Goal: Transaction & Acquisition: Purchase product/service

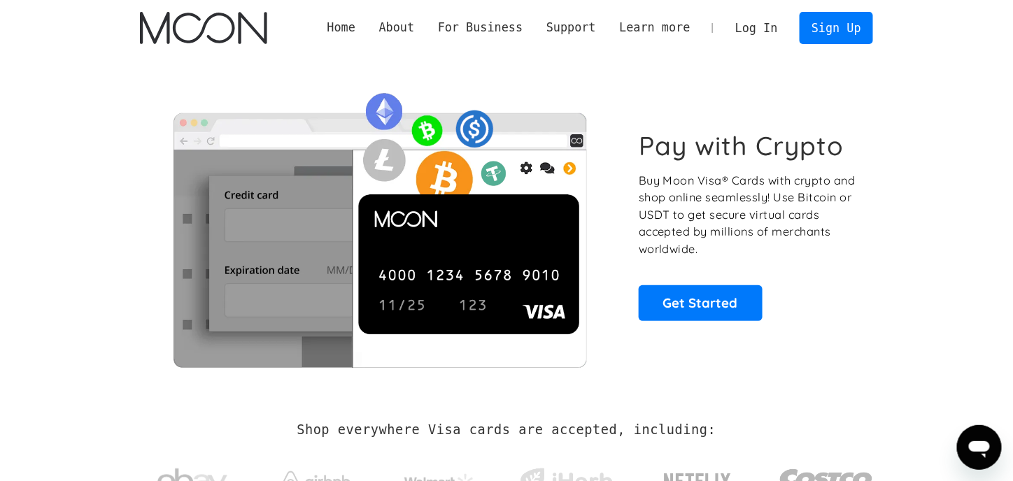
click at [760, 104] on div "Pay with Crypto Buy Moon Visa® Cards with crypto and shop online seamlessly! Us…" at bounding box center [506, 225] width 733 height 284
click at [831, 33] on link "Sign Up" at bounding box center [835, 27] width 73 height 31
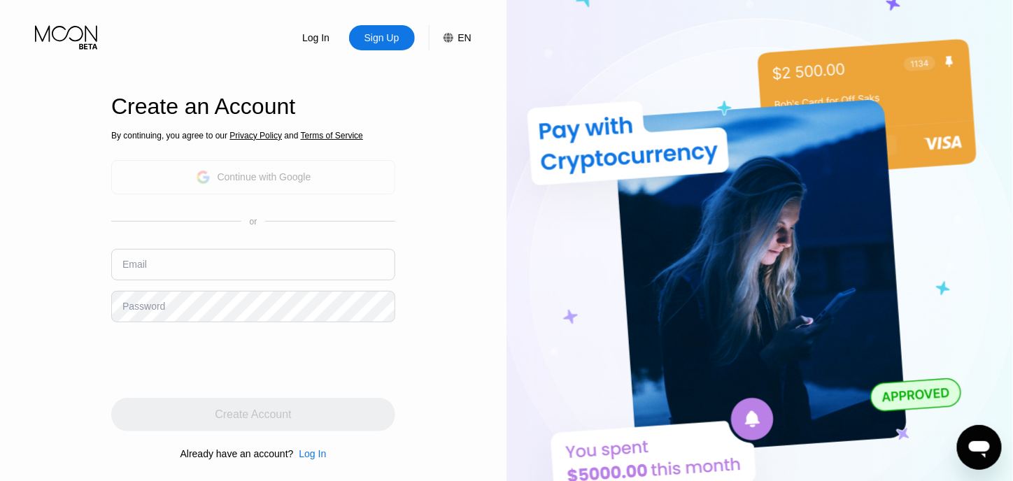
click at [284, 190] on div "Continue with Google" at bounding box center [253, 177] width 284 height 34
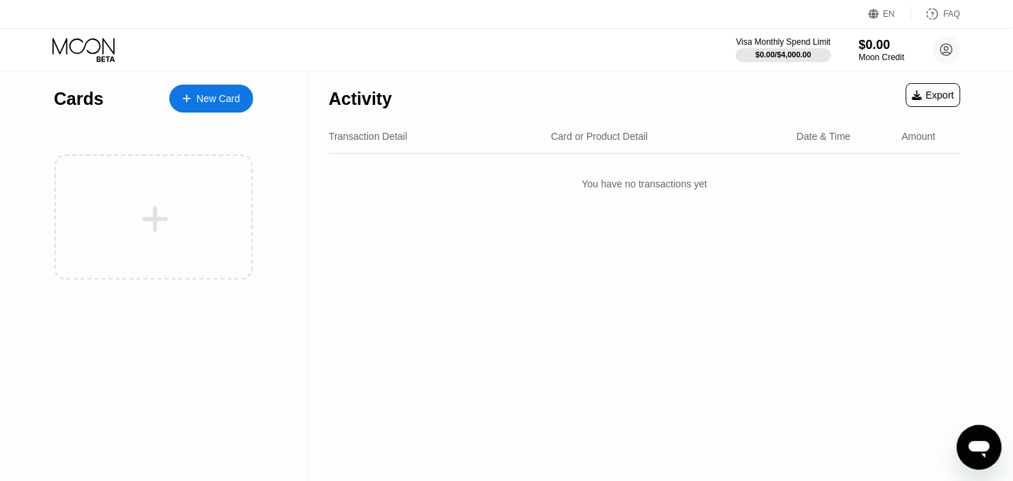
click at [211, 108] on div "New Card" at bounding box center [211, 99] width 84 height 28
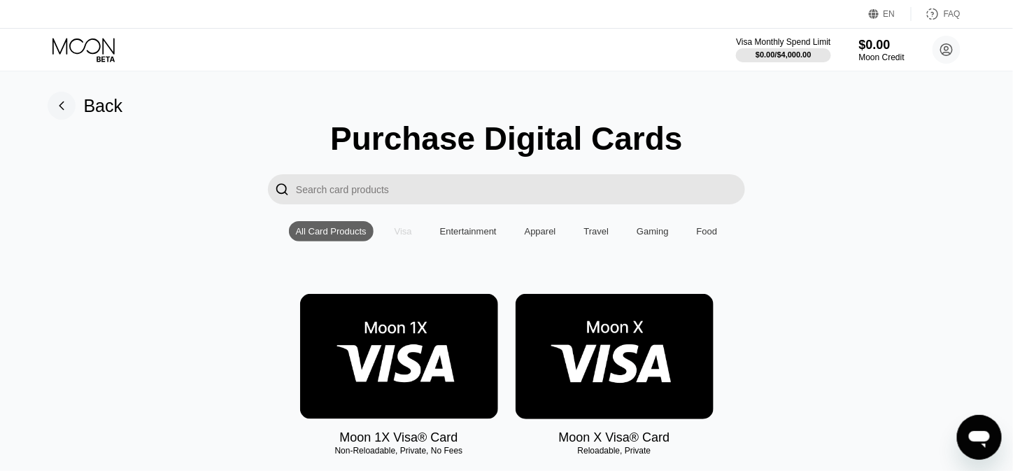
click at [404, 236] on div "Visa" at bounding box center [402, 231] width 17 height 10
click at [462, 236] on div "Entertainment" at bounding box center [468, 231] width 57 height 10
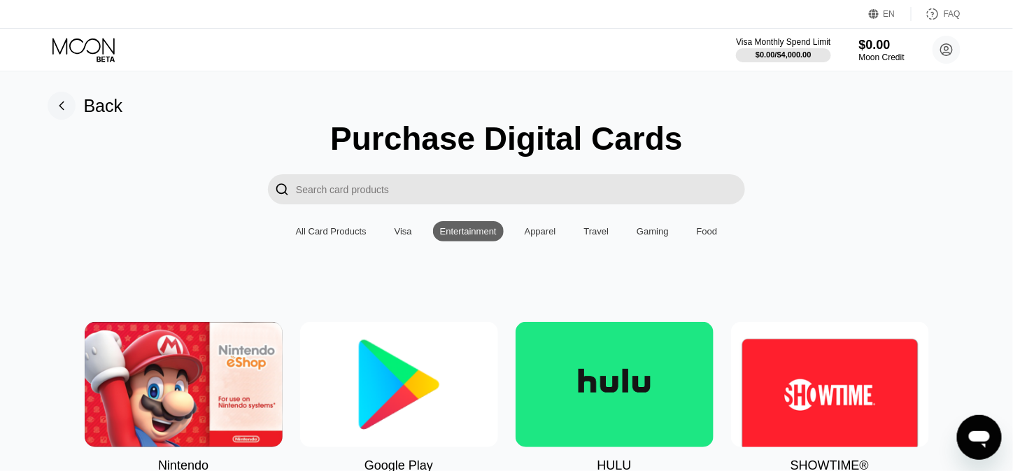
click at [550, 236] on div "Apparel" at bounding box center [540, 231] width 31 height 10
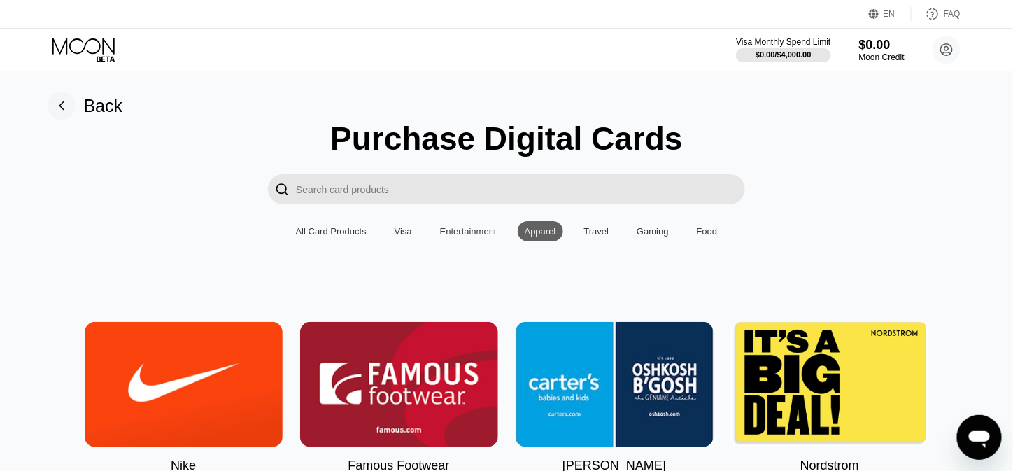
click at [605, 234] on div "Travel" at bounding box center [596, 231] width 25 height 10
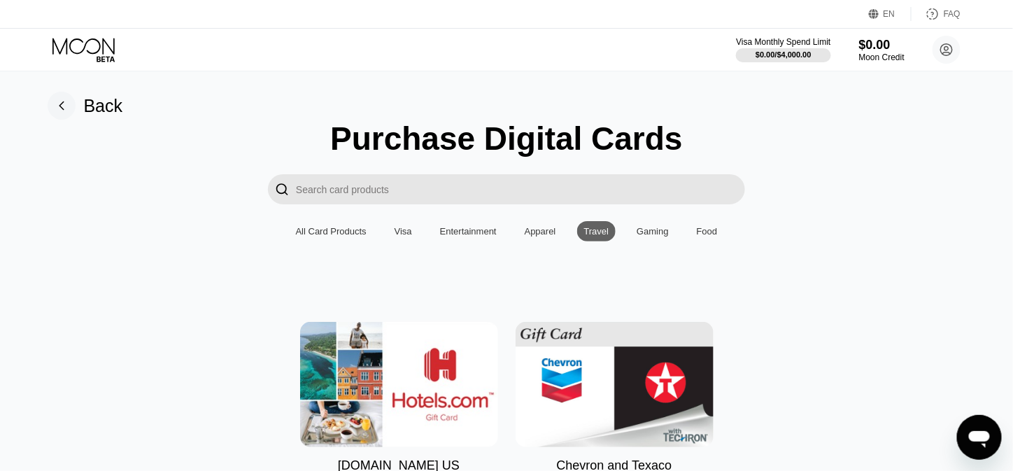
click at [648, 236] on div "Gaming" at bounding box center [652, 231] width 32 height 10
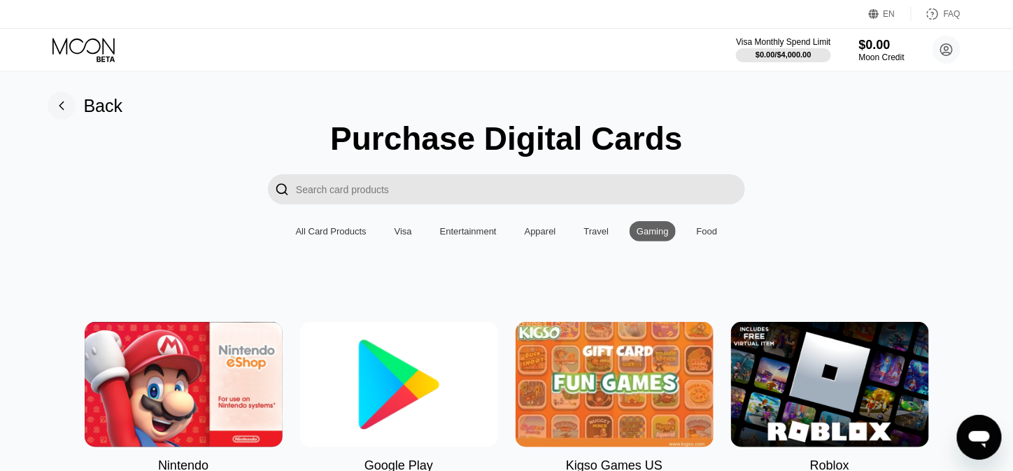
click at [711, 236] on div "Food" at bounding box center [707, 231] width 21 height 10
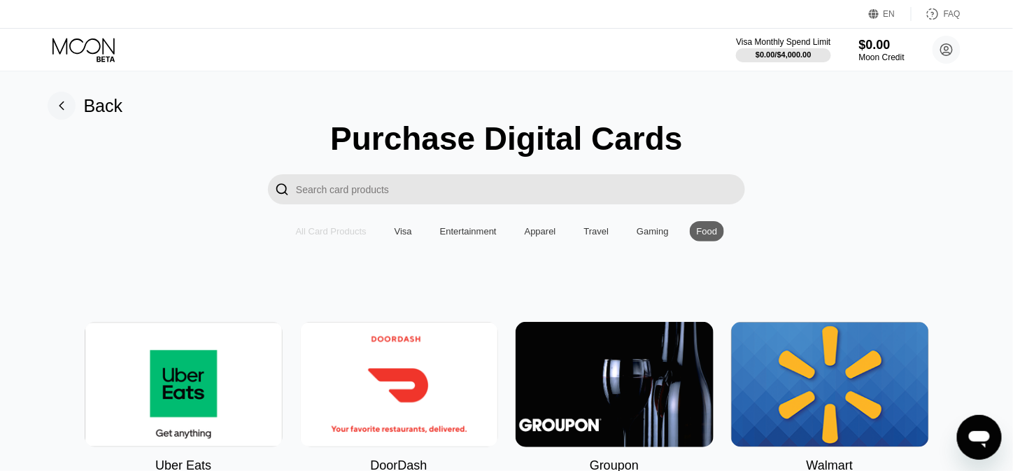
click at [357, 241] on div "All Card Products" at bounding box center [331, 231] width 85 height 20
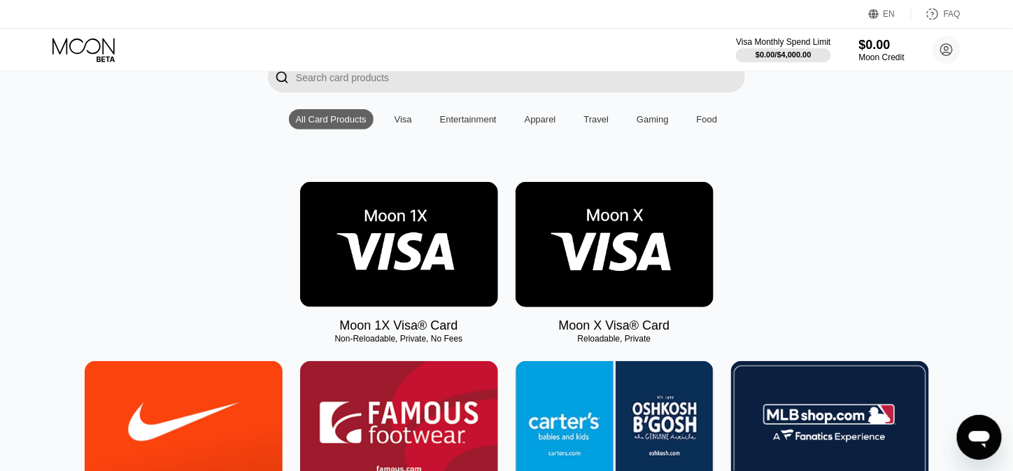
scroll to position [111, 0]
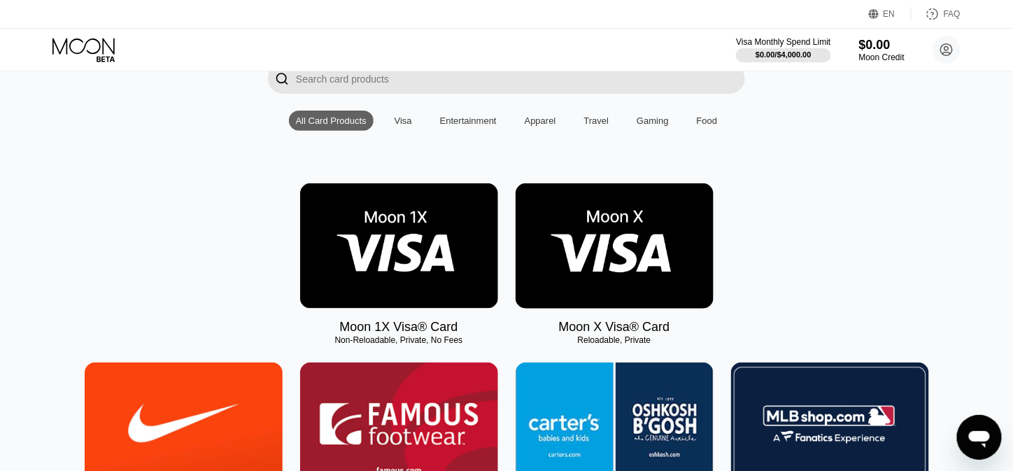
click at [632, 290] on img at bounding box center [614, 245] width 198 height 125
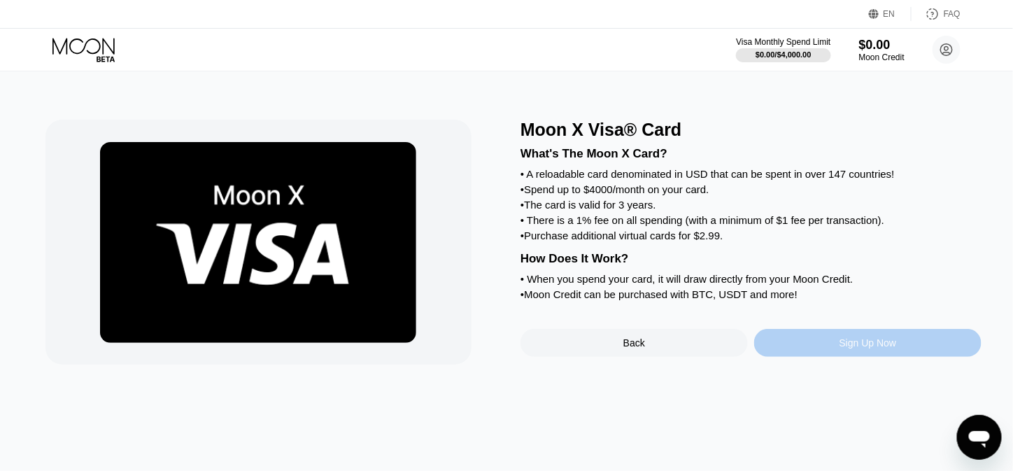
click at [795, 357] on div "Sign Up Now" at bounding box center [867, 343] width 227 height 28
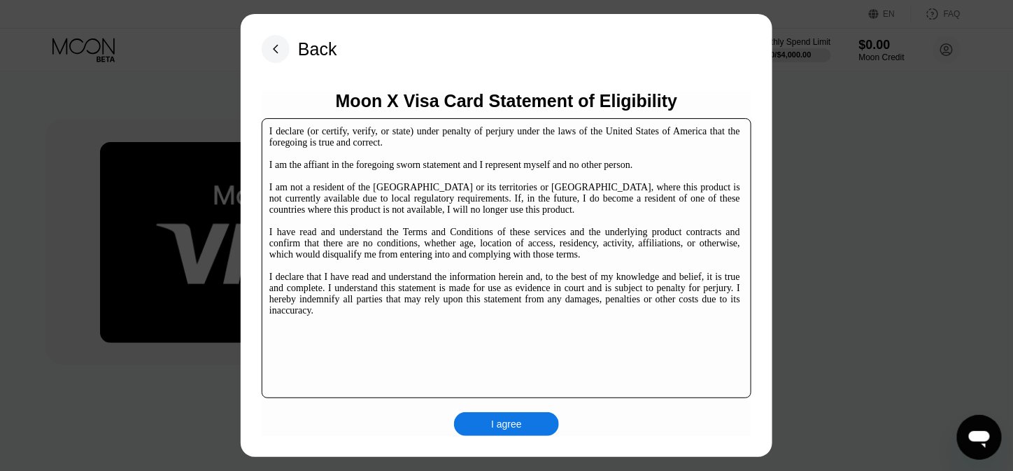
click at [525, 423] on div "I agree" at bounding box center [506, 424] width 105 height 24
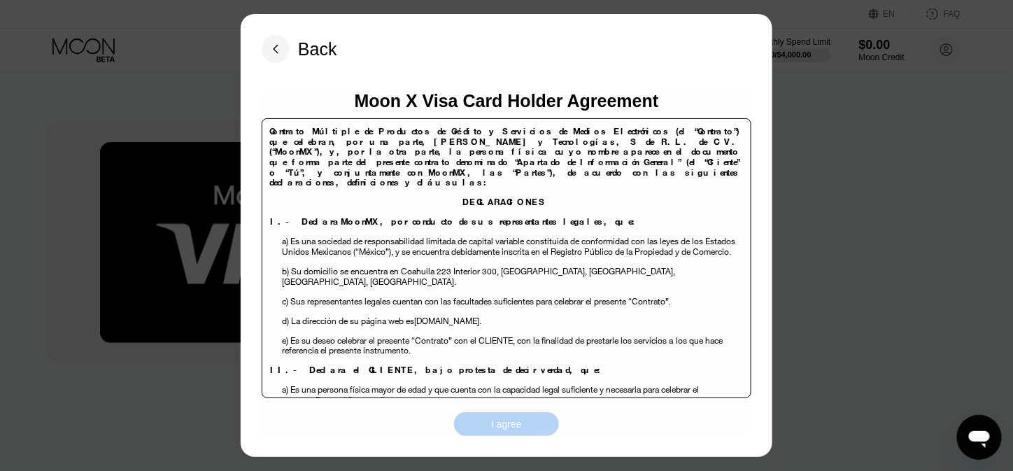
click at [522, 429] on div "I agree" at bounding box center [506, 424] width 105 height 24
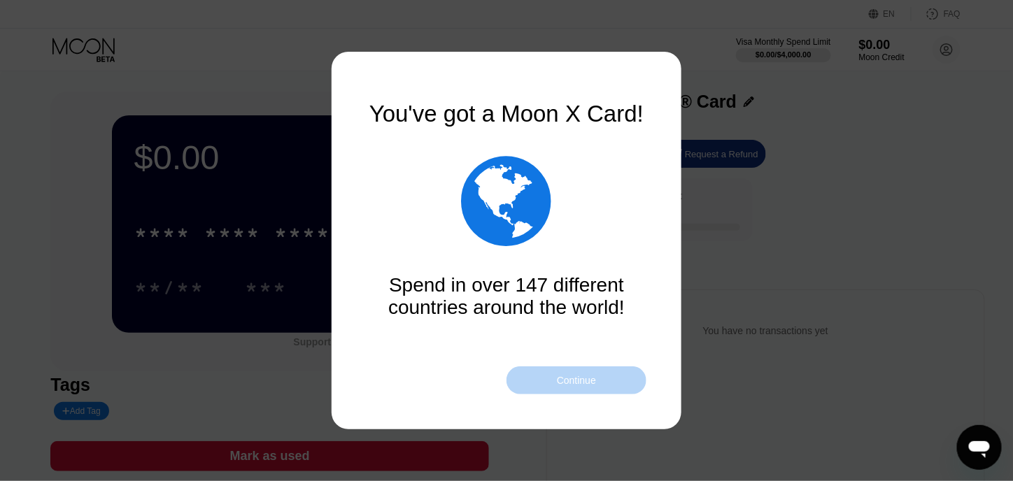
click at [568, 371] on div "Continue" at bounding box center [576, 380] width 140 height 28
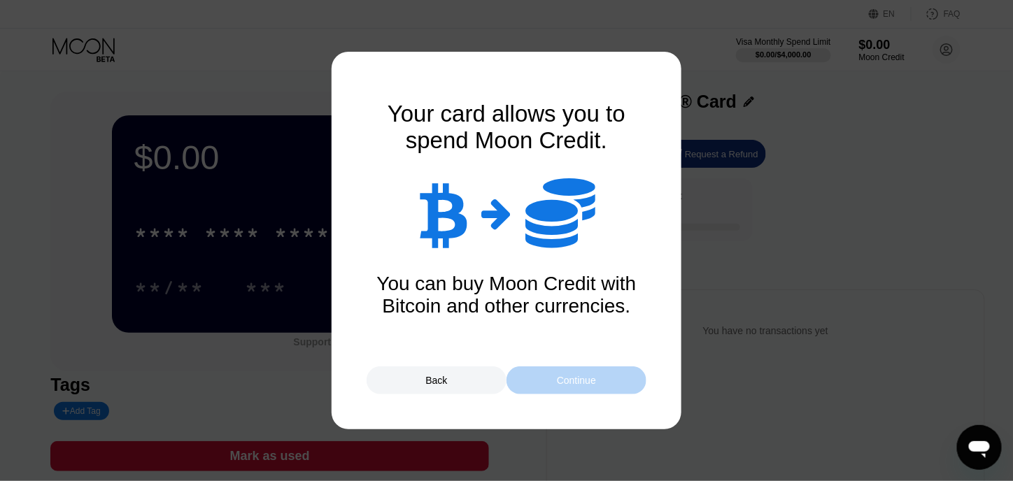
click at [578, 376] on div "Continue" at bounding box center [576, 380] width 39 height 11
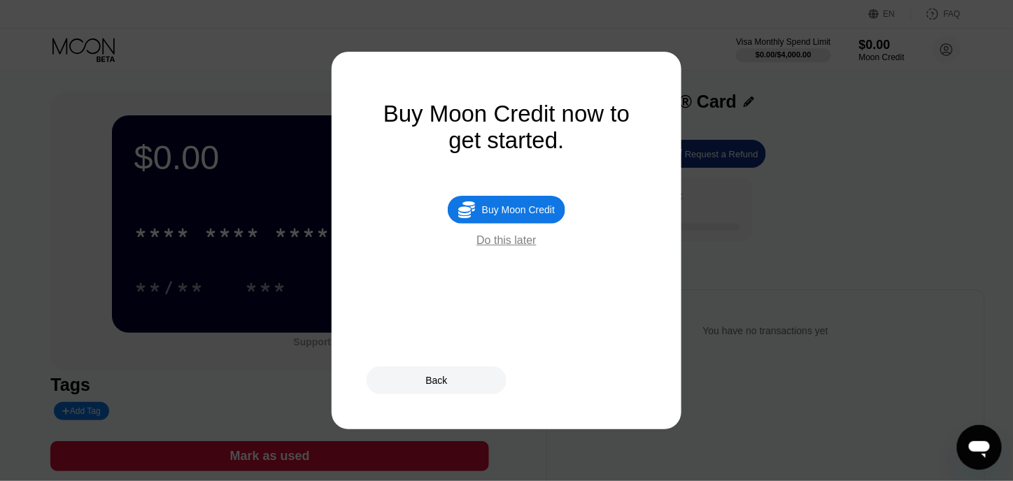
click at [504, 247] on div "Do this later" at bounding box center [505, 240] width 59 height 13
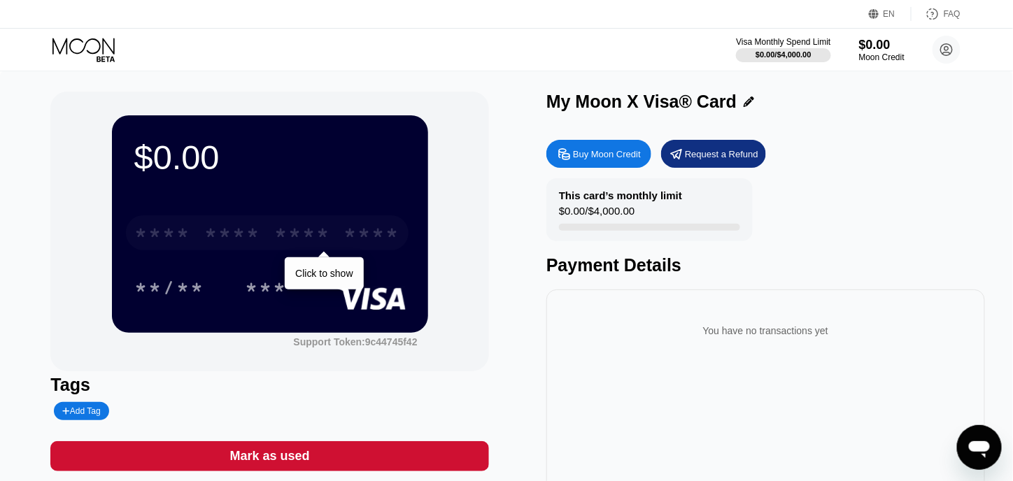
click at [306, 245] on div "* * * *" at bounding box center [302, 235] width 56 height 22
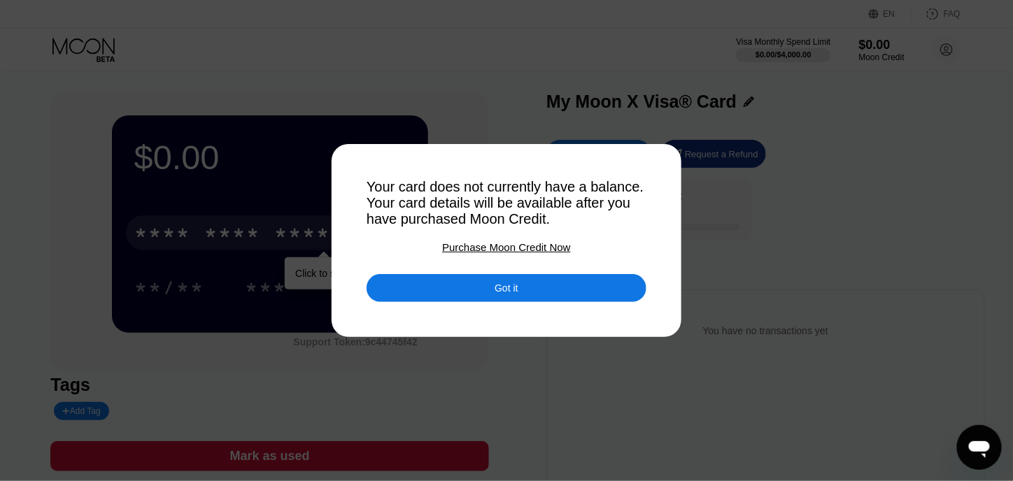
click at [444, 296] on div "Got it" at bounding box center [506, 288] width 280 height 28
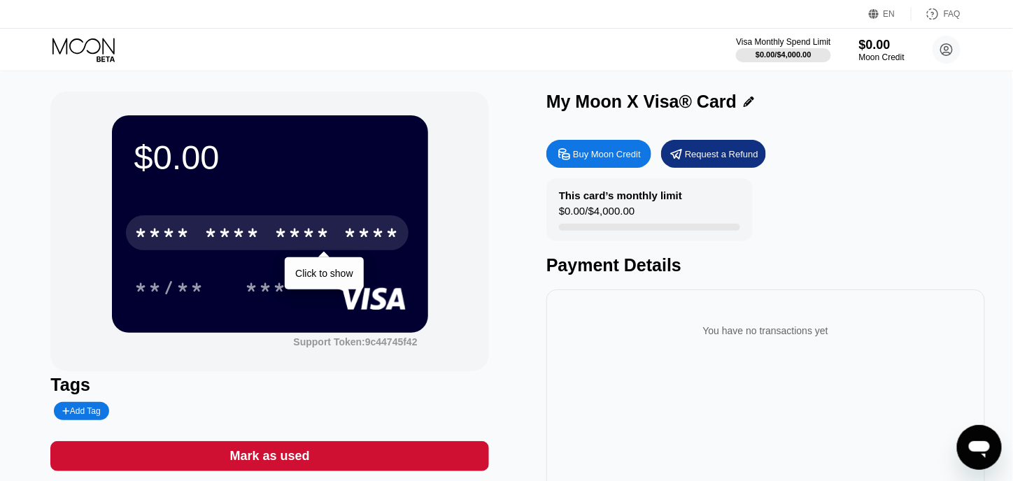
click at [310, 285] on div "**/** ***" at bounding box center [269, 287] width 271 height 35
click at [305, 237] on div "* * * *" at bounding box center [302, 235] width 56 height 22
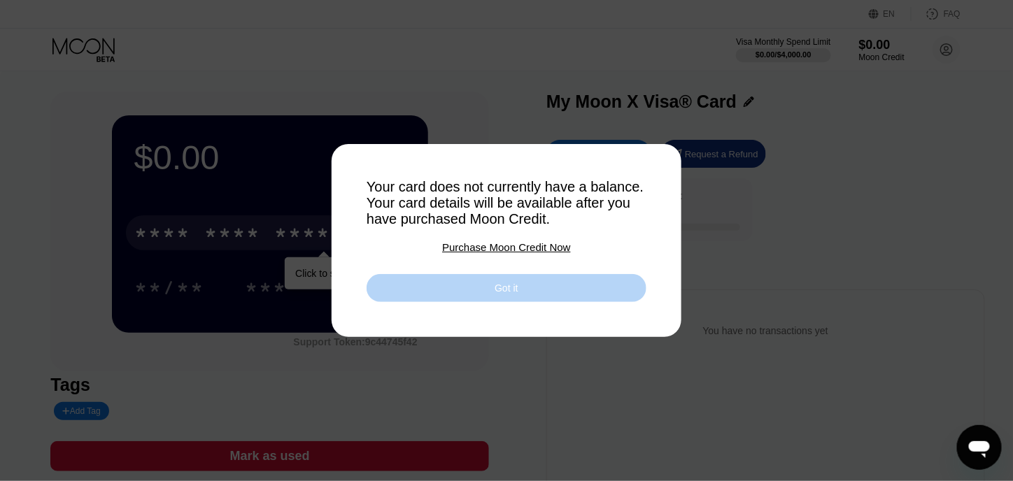
click at [401, 301] on div "Got it" at bounding box center [506, 288] width 280 height 28
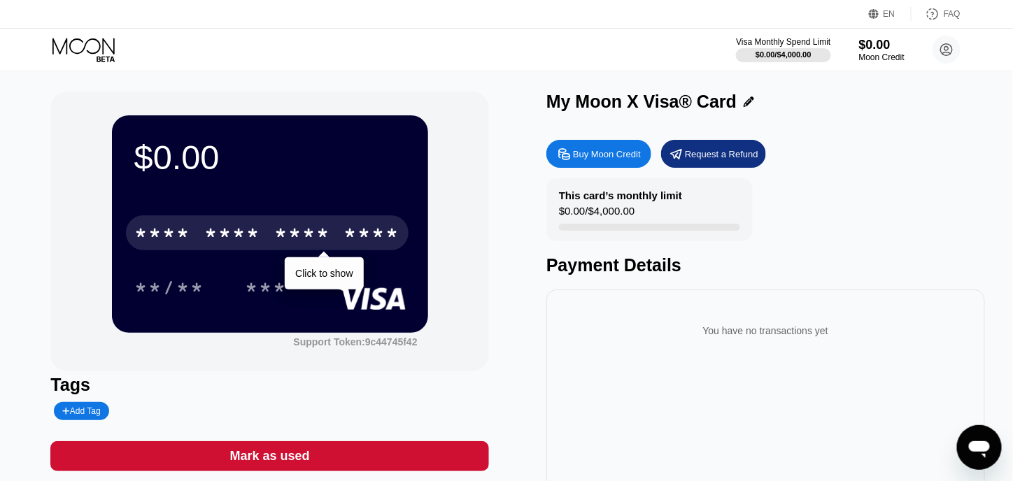
click at [587, 295] on div "You have no transactions yet" at bounding box center [765, 412] width 439 height 245
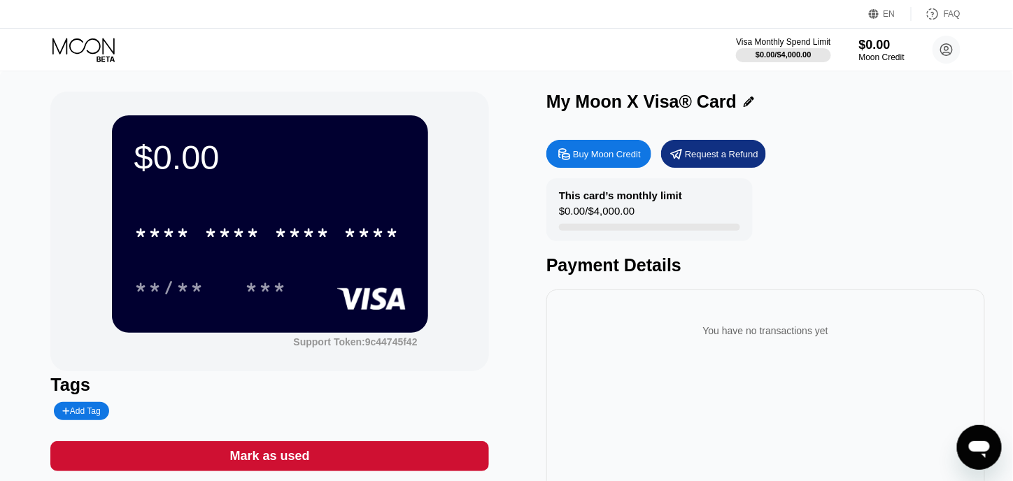
click at [473, 204] on div "$0.00 * * * * * * * * * * * * **** **/** *** Support Token: 9c44745f42" at bounding box center [269, 232] width 439 height 280
click at [615, 153] on div "Buy Moon Credit" at bounding box center [607, 154] width 68 height 12
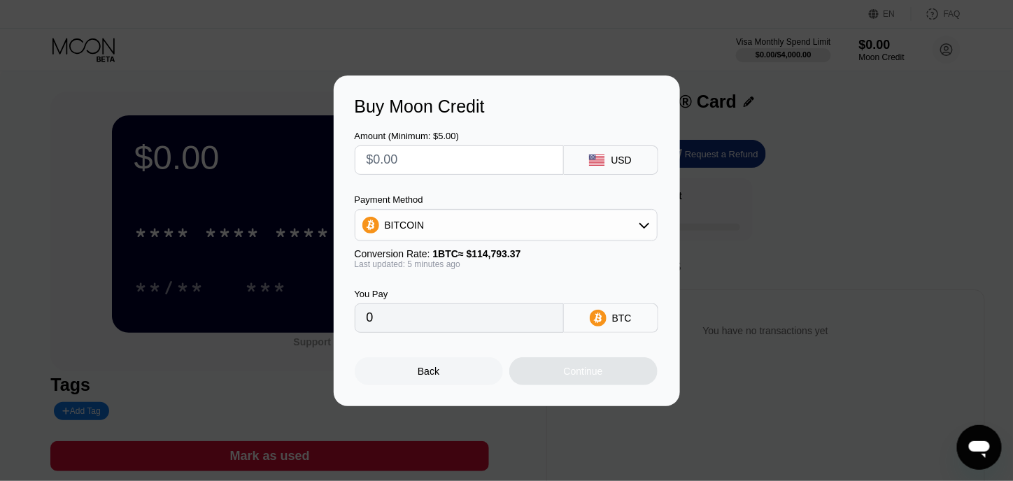
click at [514, 164] on input "text" at bounding box center [458, 160] width 185 height 28
type input "$1"
type input "0.00000874"
type input "$10"
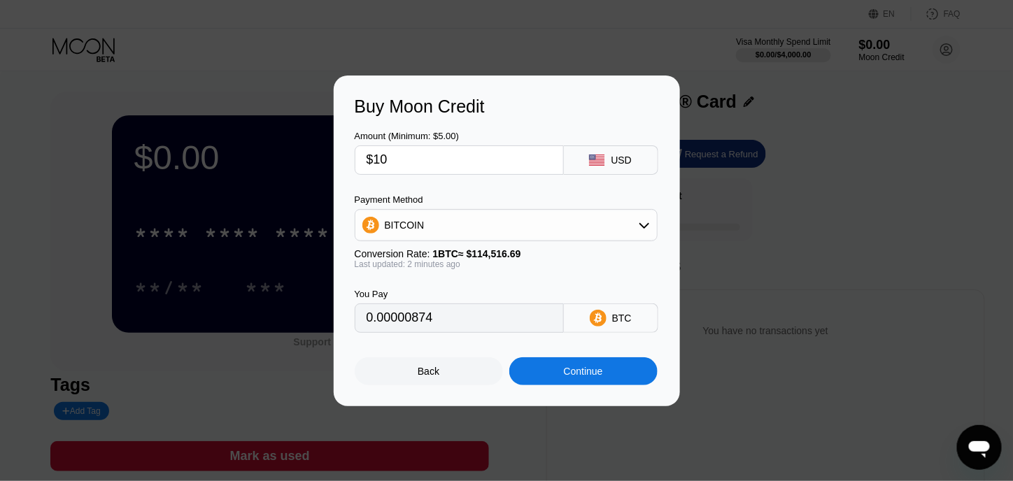
type input "0.00008733"
type input "$105"
type input "0.00091690"
type input "$105"
click at [498, 183] on div "Amount (Minimum: $5.00) $105 USD Payment Method BITCOIN Conversion Rate: 1 BTC …" at bounding box center [507, 225] width 304 height 216
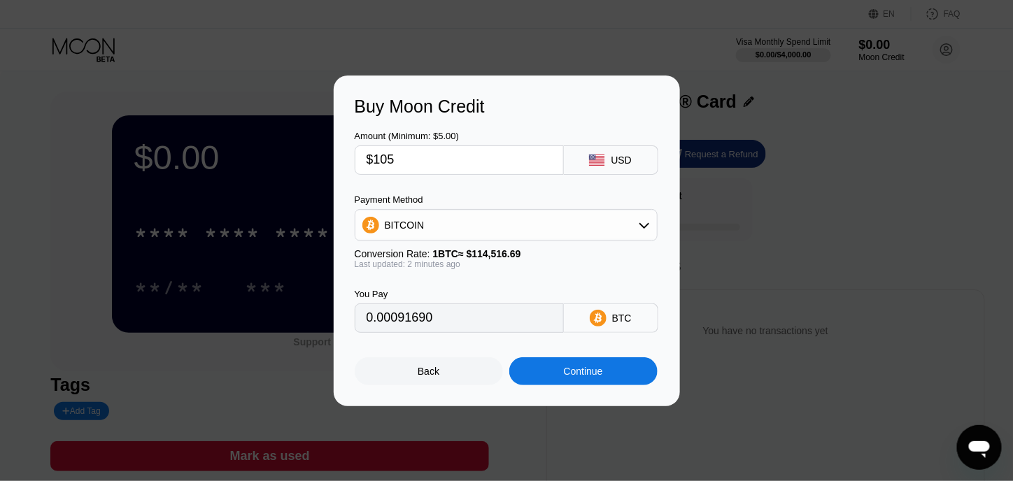
click at [471, 329] on input "0.00091690" at bounding box center [458, 318] width 185 height 28
click at [546, 376] on div "Continue" at bounding box center [583, 371] width 148 height 28
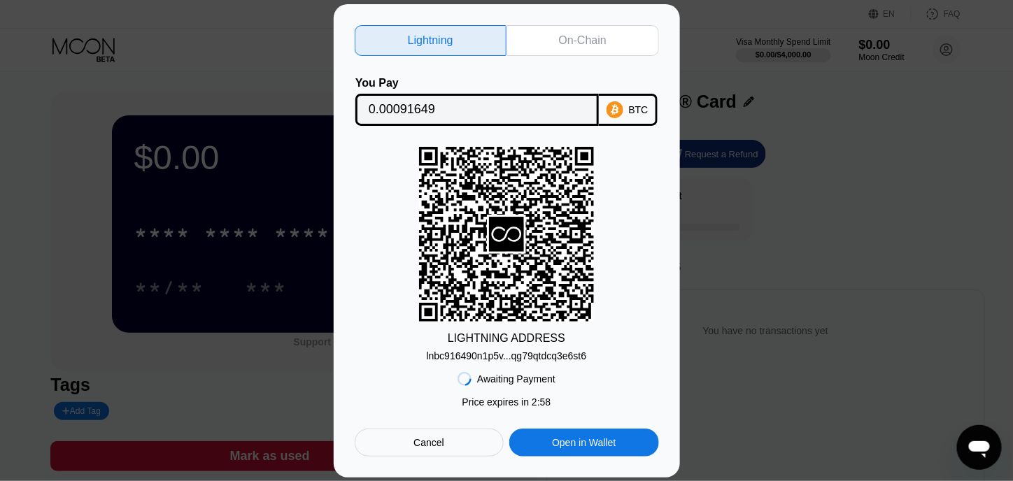
drag, startPoint x: 0, startPoint y: 0, endPoint x: 578, endPoint y: 357, distance: 678.9
click at [578, 357] on div "lnbc916490n1p5v...qg79qtdcq3e6st6" at bounding box center [507, 355] width 160 height 11
click at [560, 34] on div "On-Chain" at bounding box center [583, 41] width 48 height 14
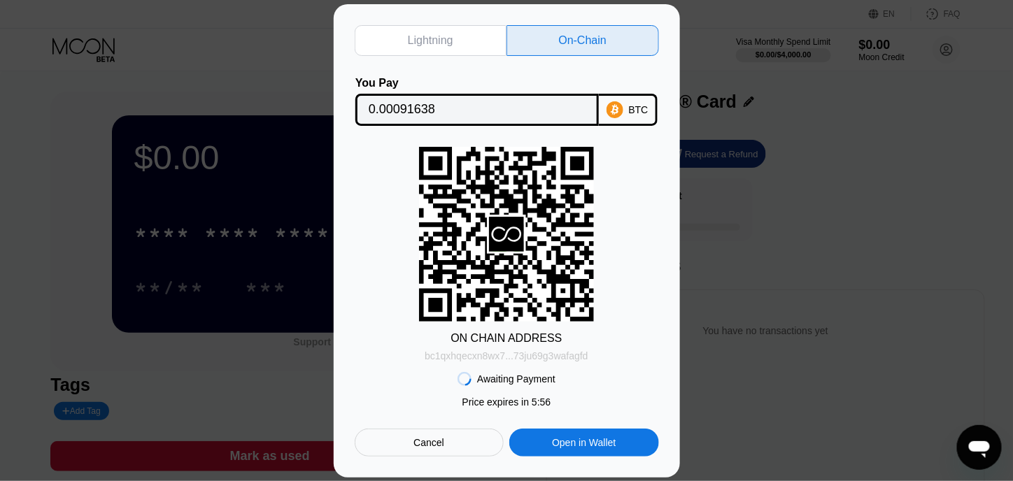
click at [504, 356] on div "bc1qxhqecxn8wx7...73ju69g3wafagfd" at bounding box center [507, 355] width 164 height 11
click at [599, 371] on div "Awaiting Payment Price expires in 2 : 29 Price expires in 5 : 50 Cancel Open in…" at bounding box center [507, 409] width 304 height 95
click at [540, 122] on input "0.00091638" at bounding box center [477, 110] width 217 height 28
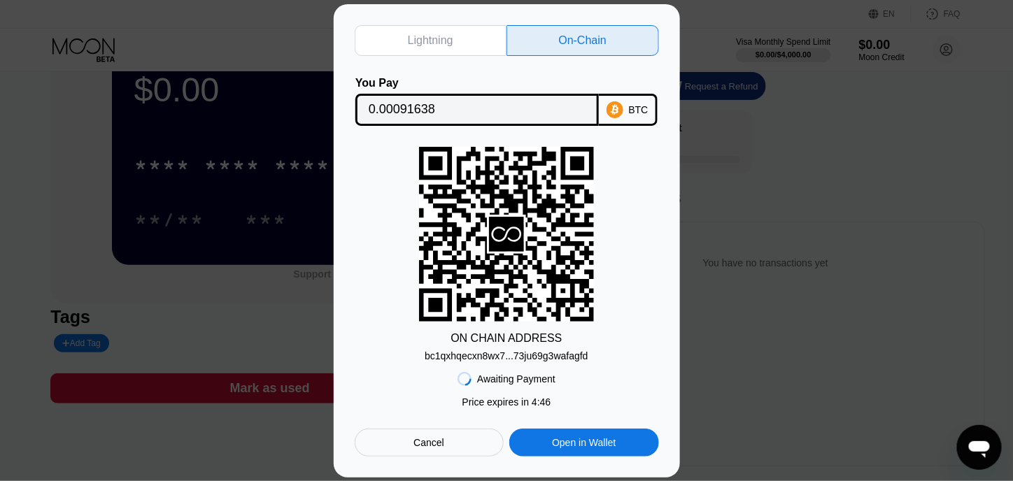
scroll to position [67, 0]
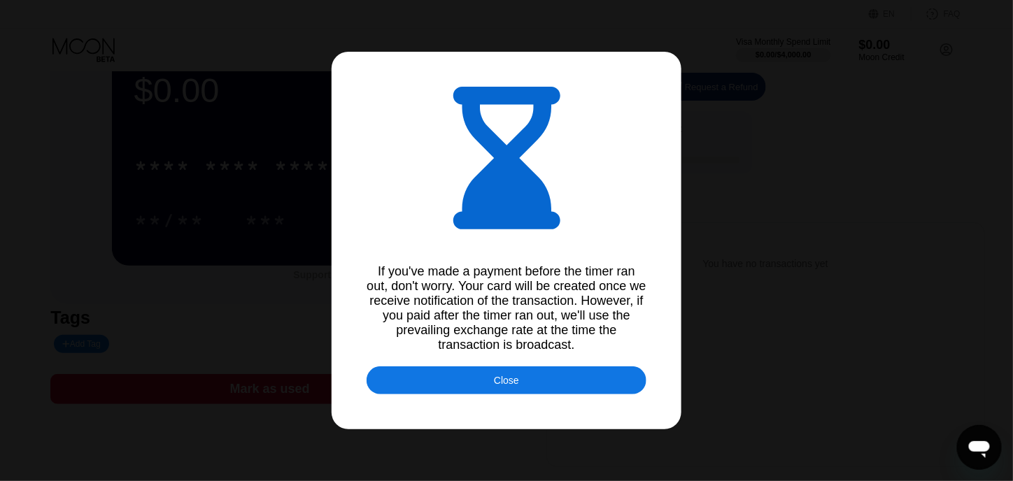
type input "0.00091535"
click at [452, 301] on div "If you've made a payment before the timer ran out, don't worry. Your card will …" at bounding box center [506, 308] width 280 height 88
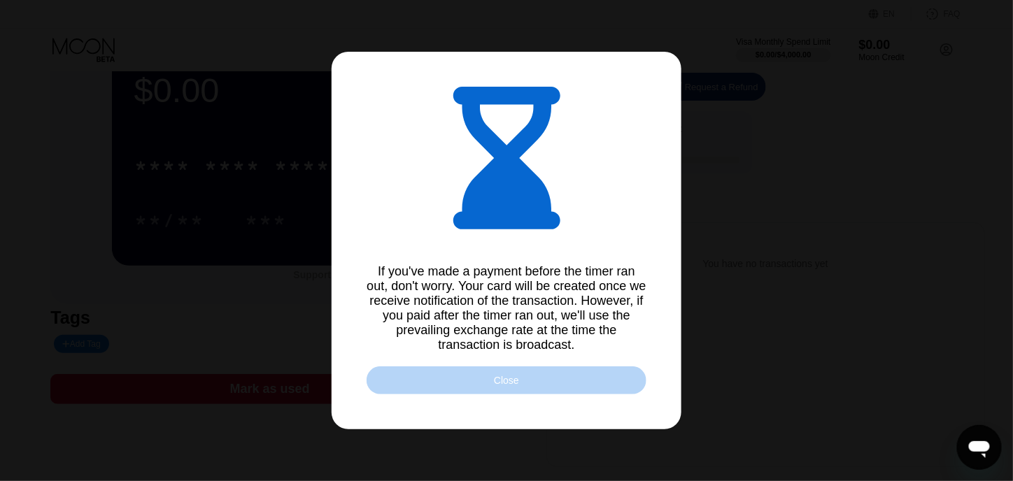
click at [509, 386] on div "Close" at bounding box center [506, 380] width 25 height 11
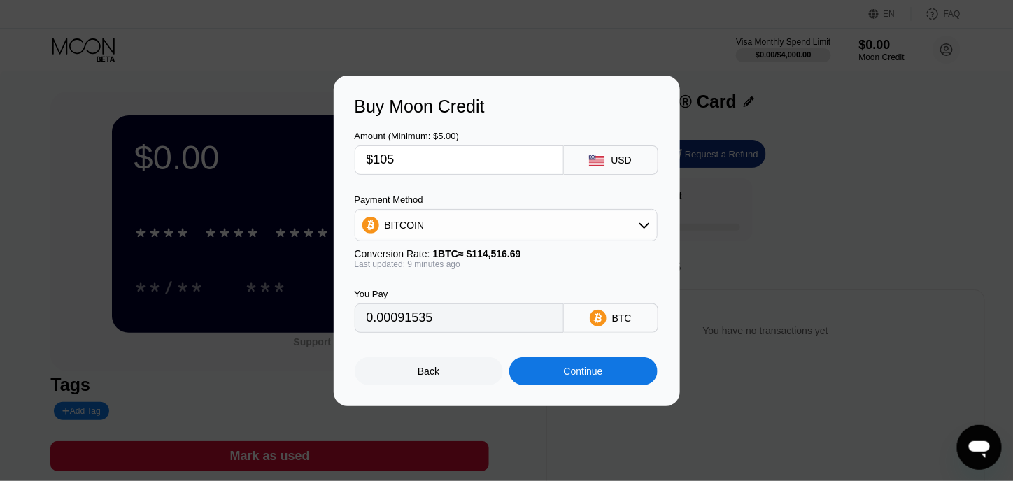
click at [466, 374] on div "Back" at bounding box center [429, 371] width 148 height 28
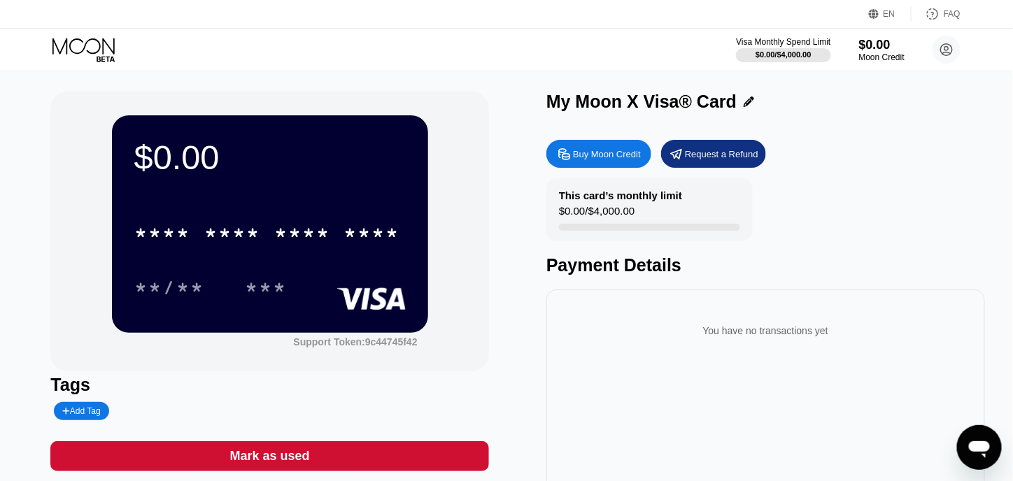
click at [111, 51] on icon at bounding box center [84, 50] width 65 height 24
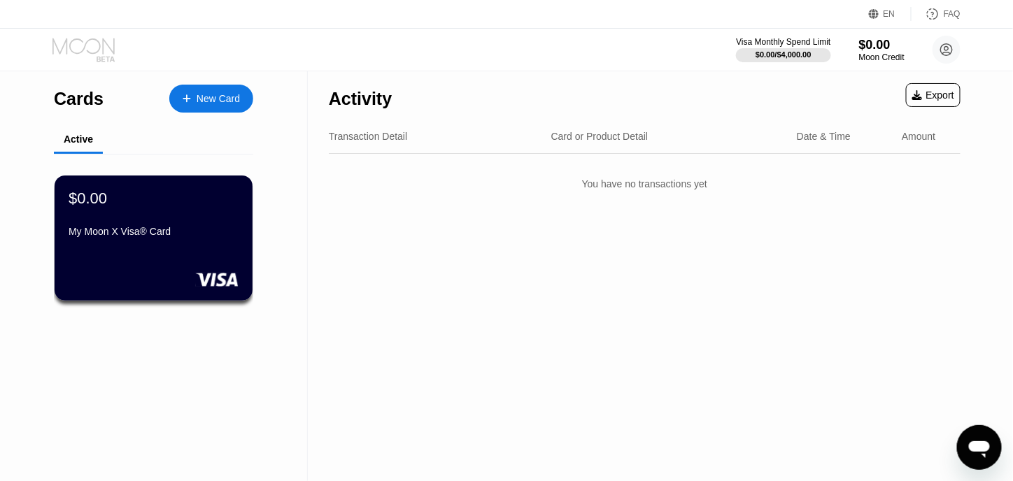
click at [111, 51] on icon at bounding box center [84, 50] width 65 height 24
click at [190, 227] on div "$0.00 My Moon X Visa® Card" at bounding box center [153, 216] width 171 height 54
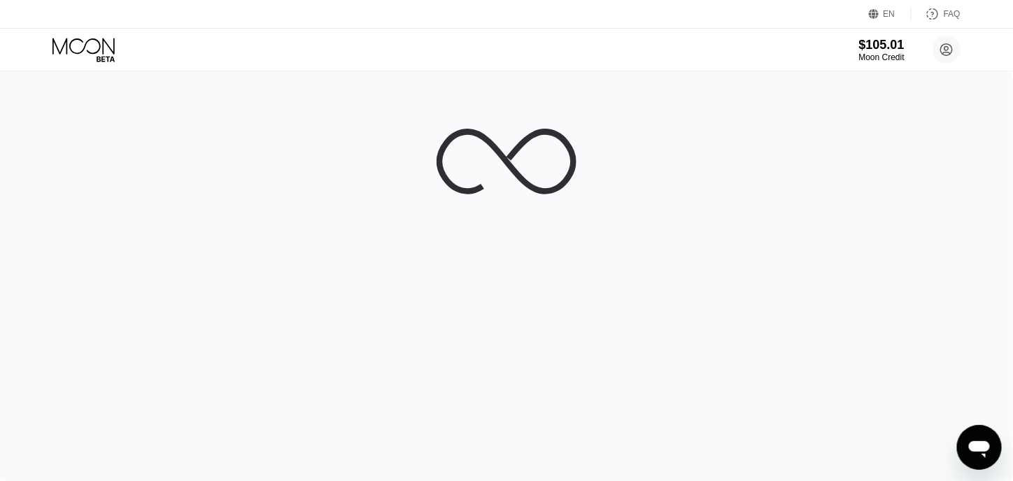
click at [619, 465] on div at bounding box center [506, 276] width 1013 height 411
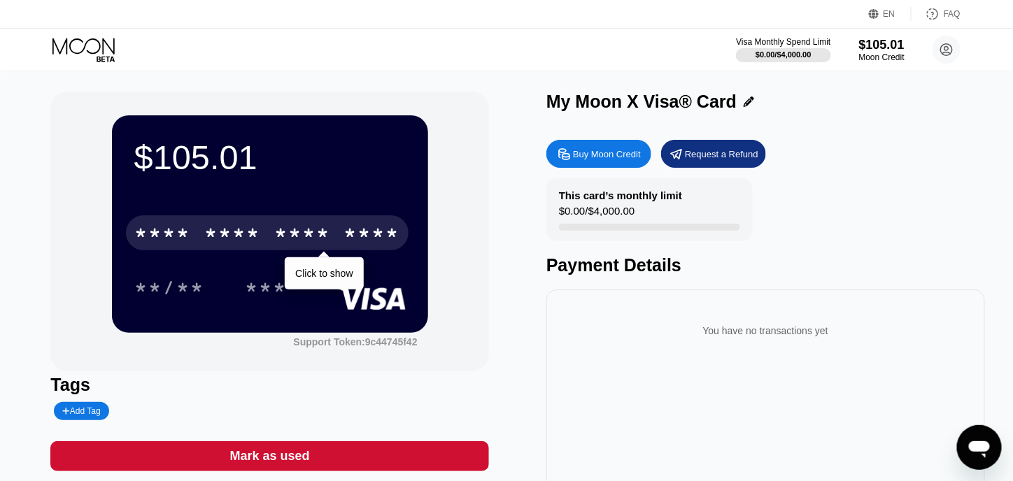
click at [308, 228] on div "* * * *" at bounding box center [302, 235] width 56 height 22
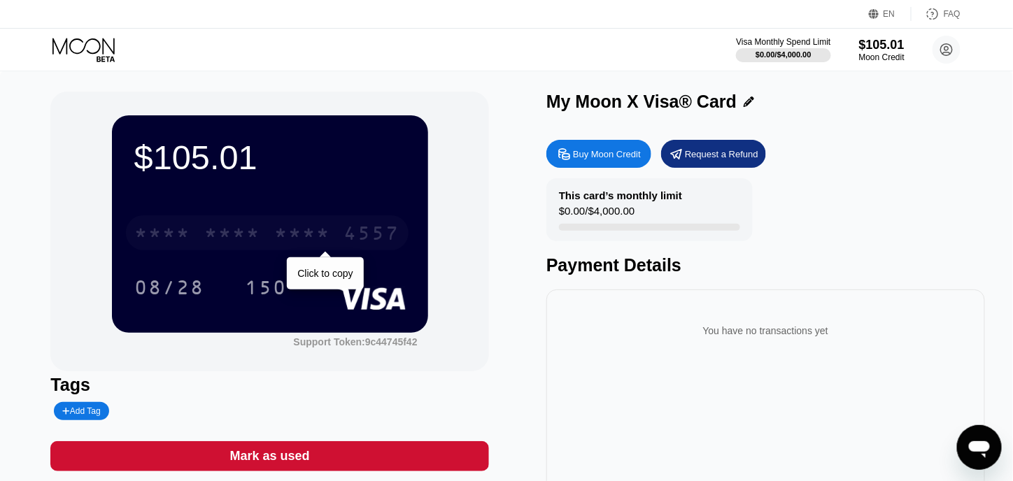
click at [315, 230] on div "* * * *" at bounding box center [302, 235] width 56 height 22
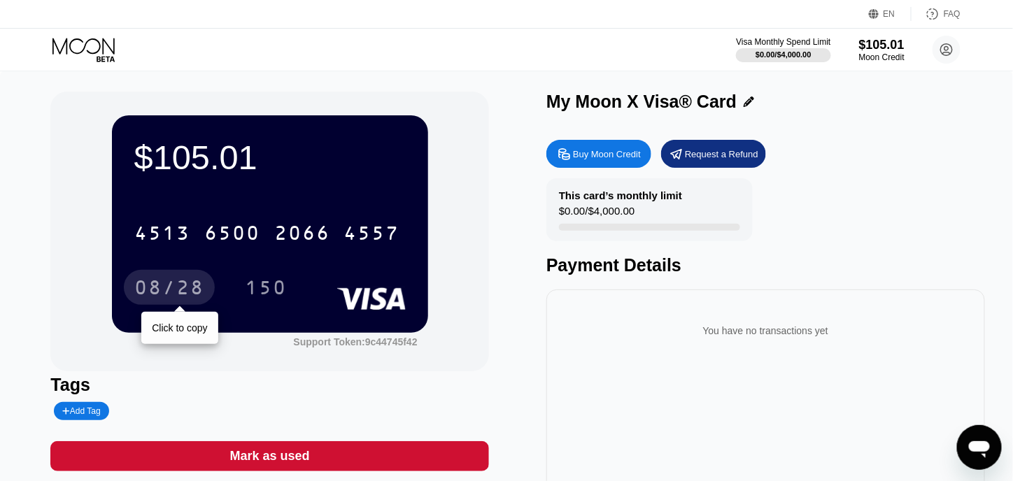
click at [187, 299] on div "08/28" at bounding box center [169, 289] width 70 height 22
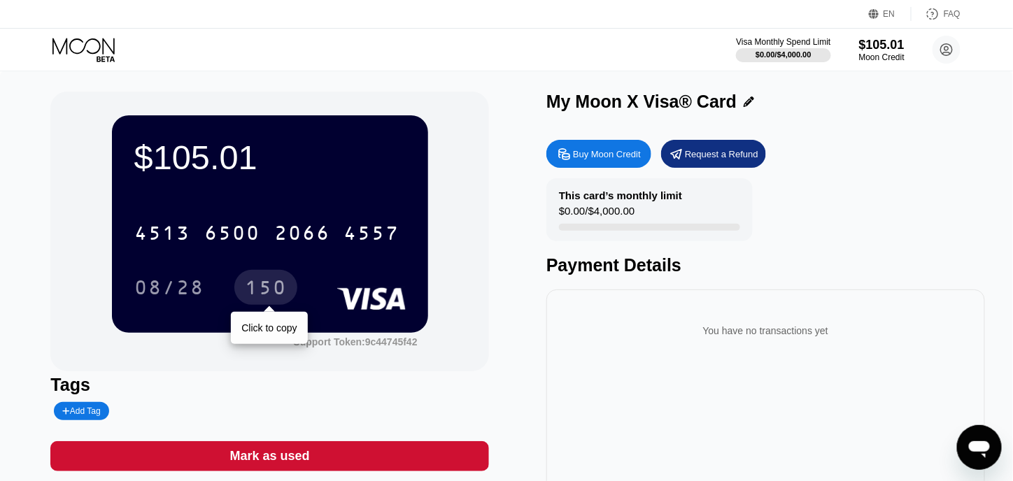
click at [277, 289] on div "150" at bounding box center [266, 289] width 42 height 22
click at [949, 60] on circle at bounding box center [946, 50] width 28 height 28
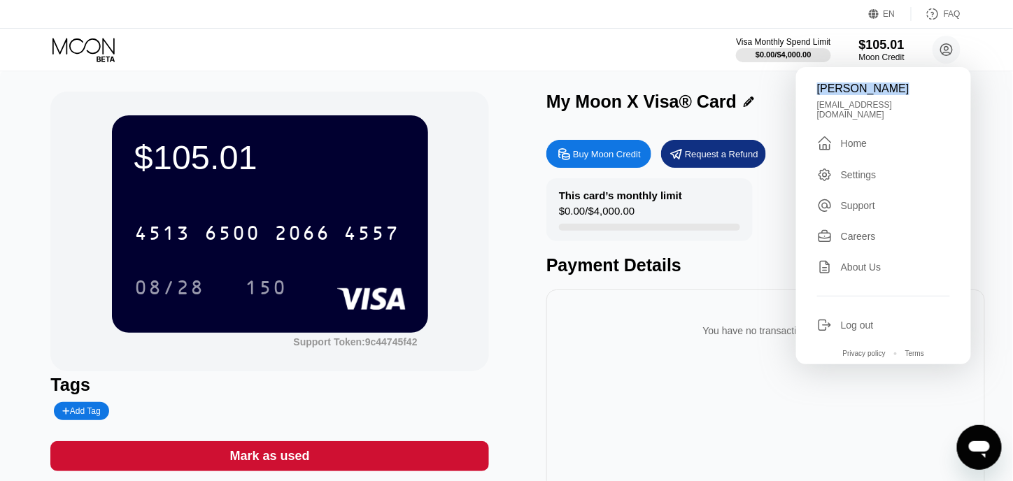
drag, startPoint x: 816, startPoint y: 91, endPoint x: 893, endPoint y: 85, distance: 77.2
click at [893, 85] on div "Majmut Vermin matmutovicvermin@gmail.com  Home Settings Support Careers About …" at bounding box center [883, 215] width 175 height 297
copy div "[PERSON_NAME]"
click at [580, 276] on div "Payment Details" at bounding box center [765, 265] width 439 height 20
